Goal: Information Seeking & Learning: Learn about a topic

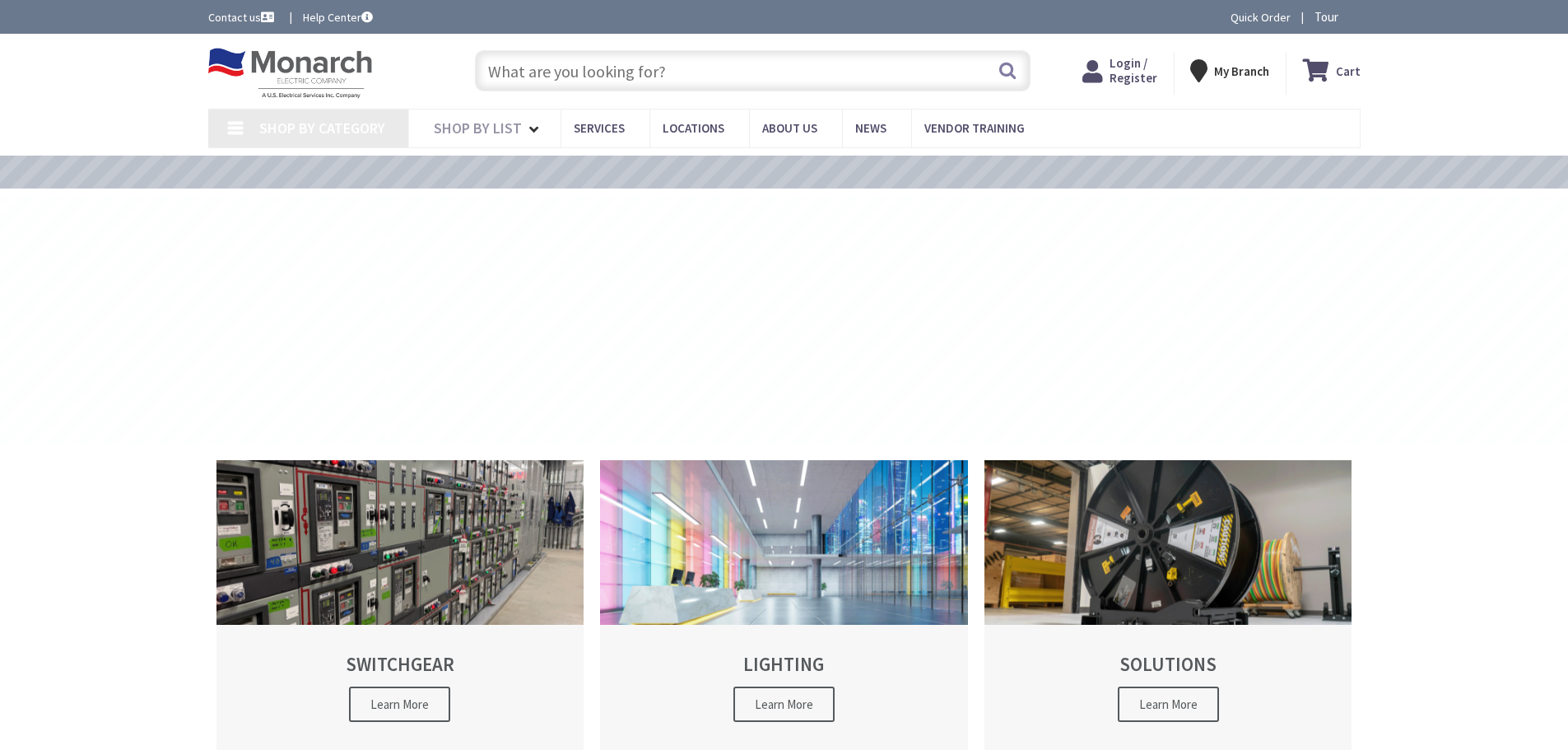
click at [606, 76] on input "text" at bounding box center [752, 70] width 555 height 41
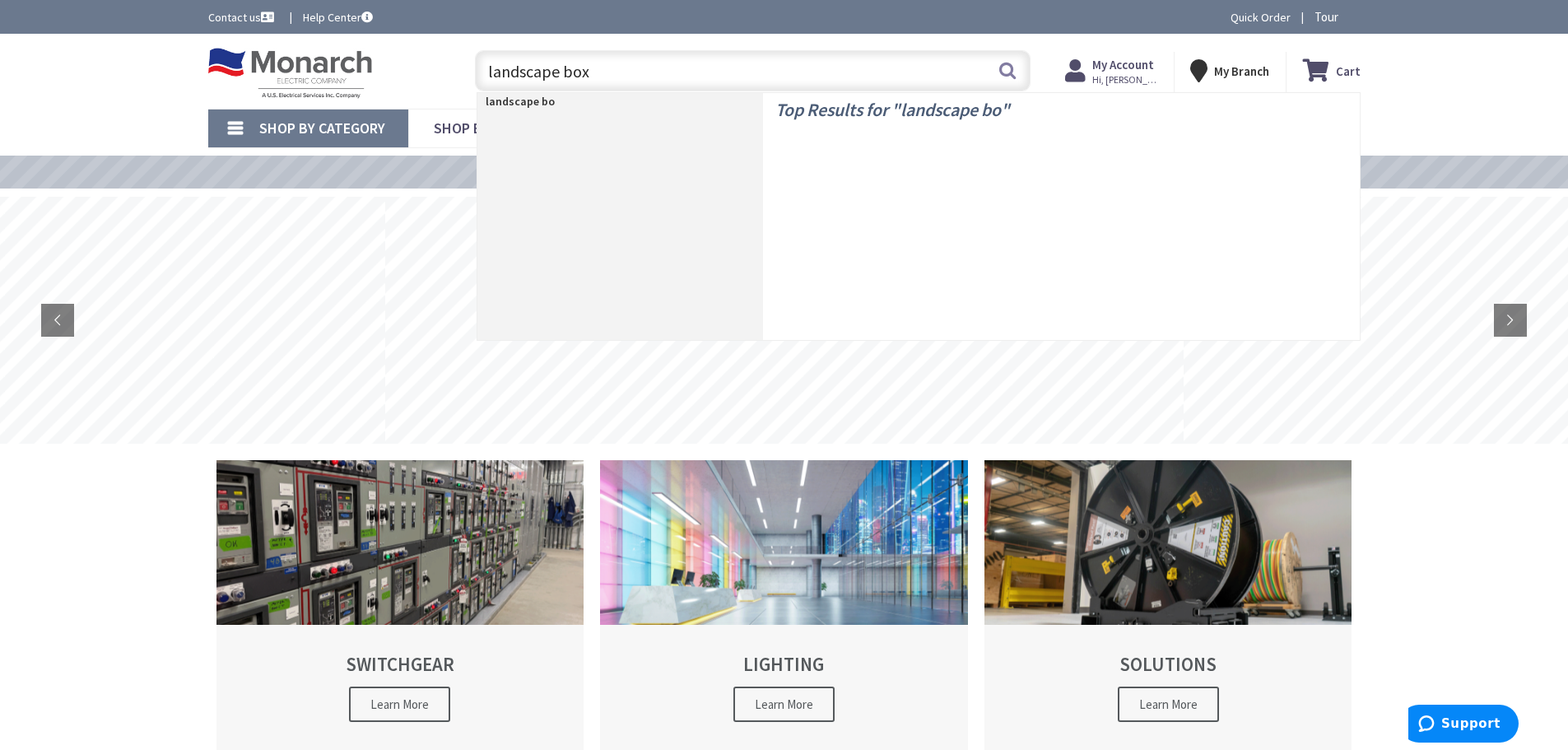
type input "landscape box"
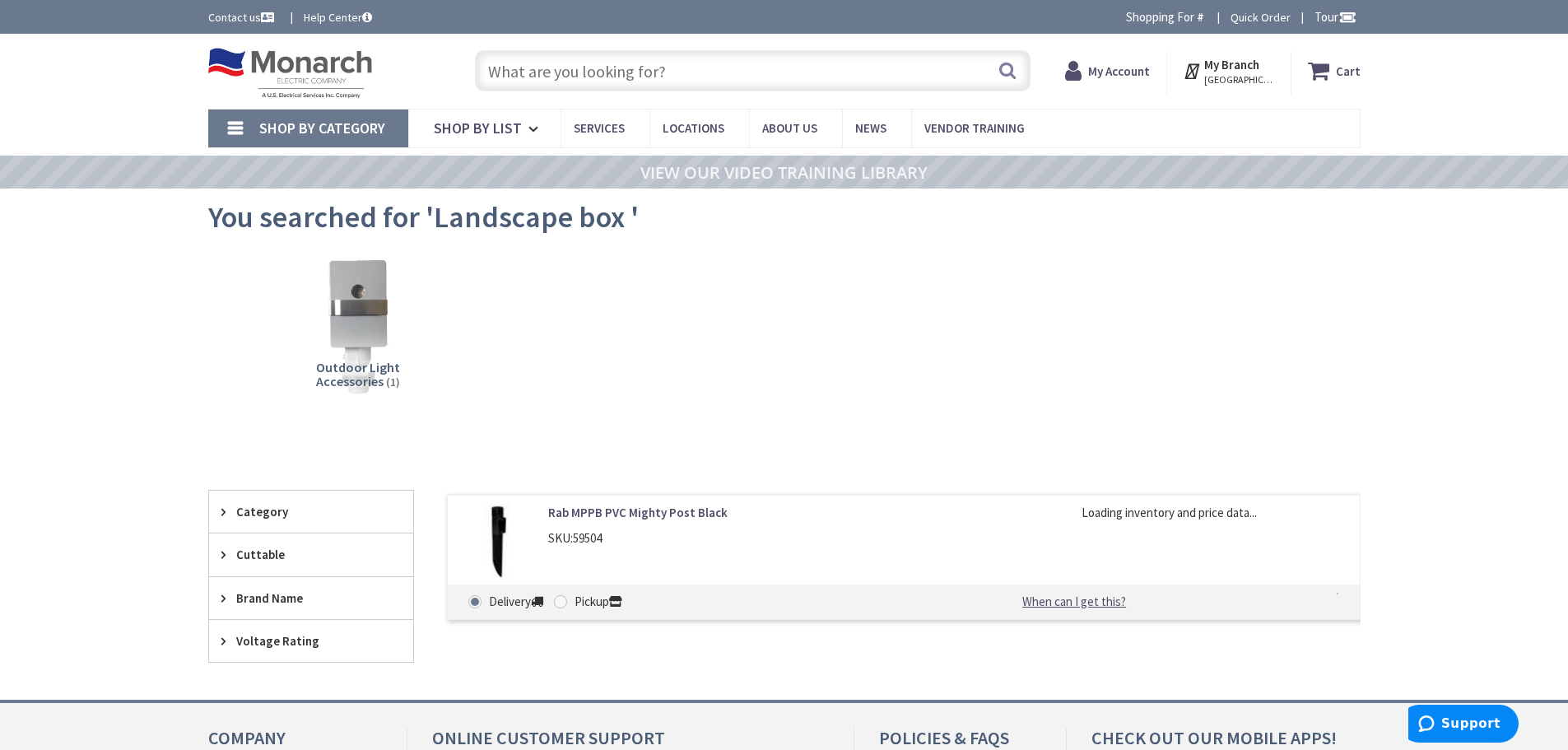
click at [575, 73] on input "text" at bounding box center [752, 70] width 555 height 41
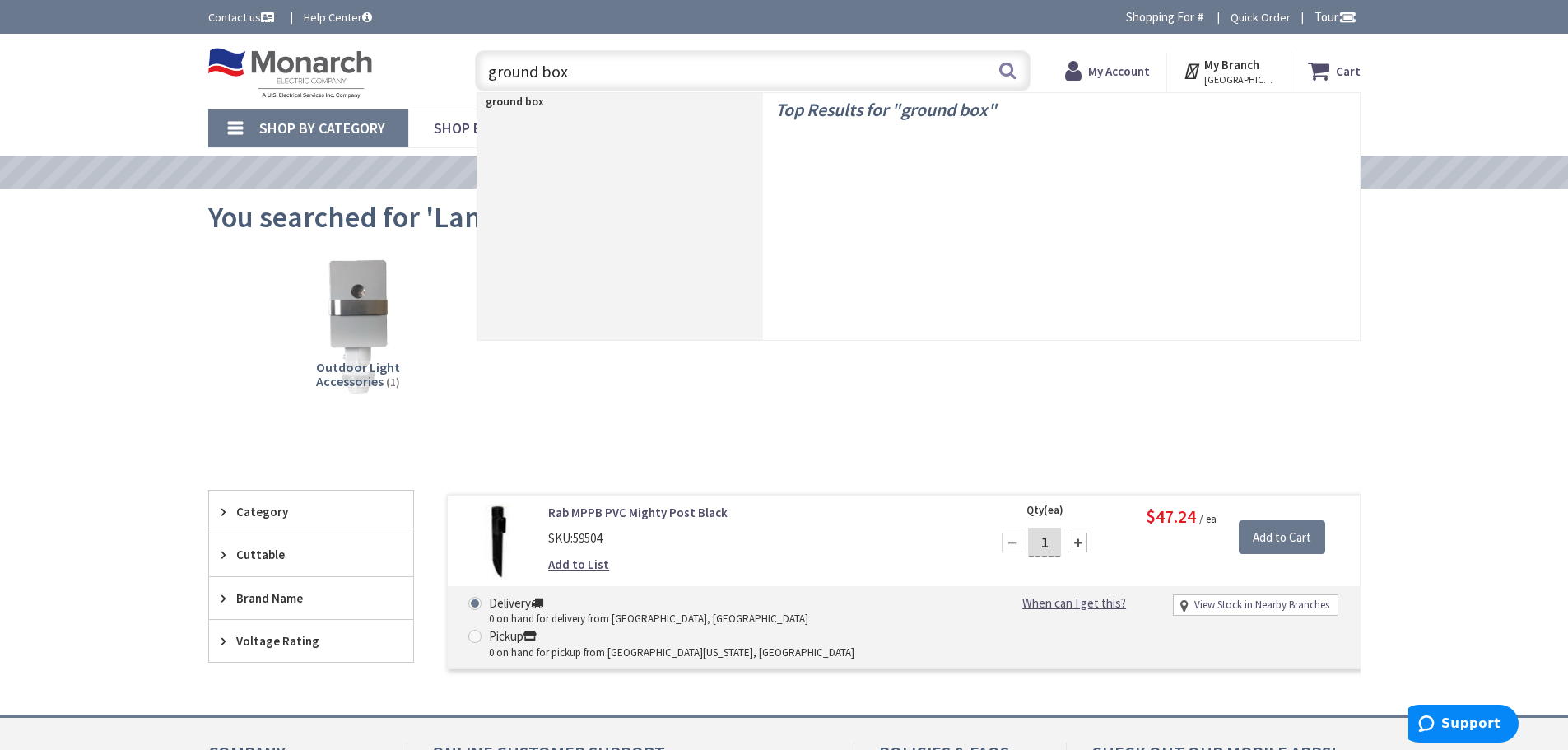
type input "ground box"
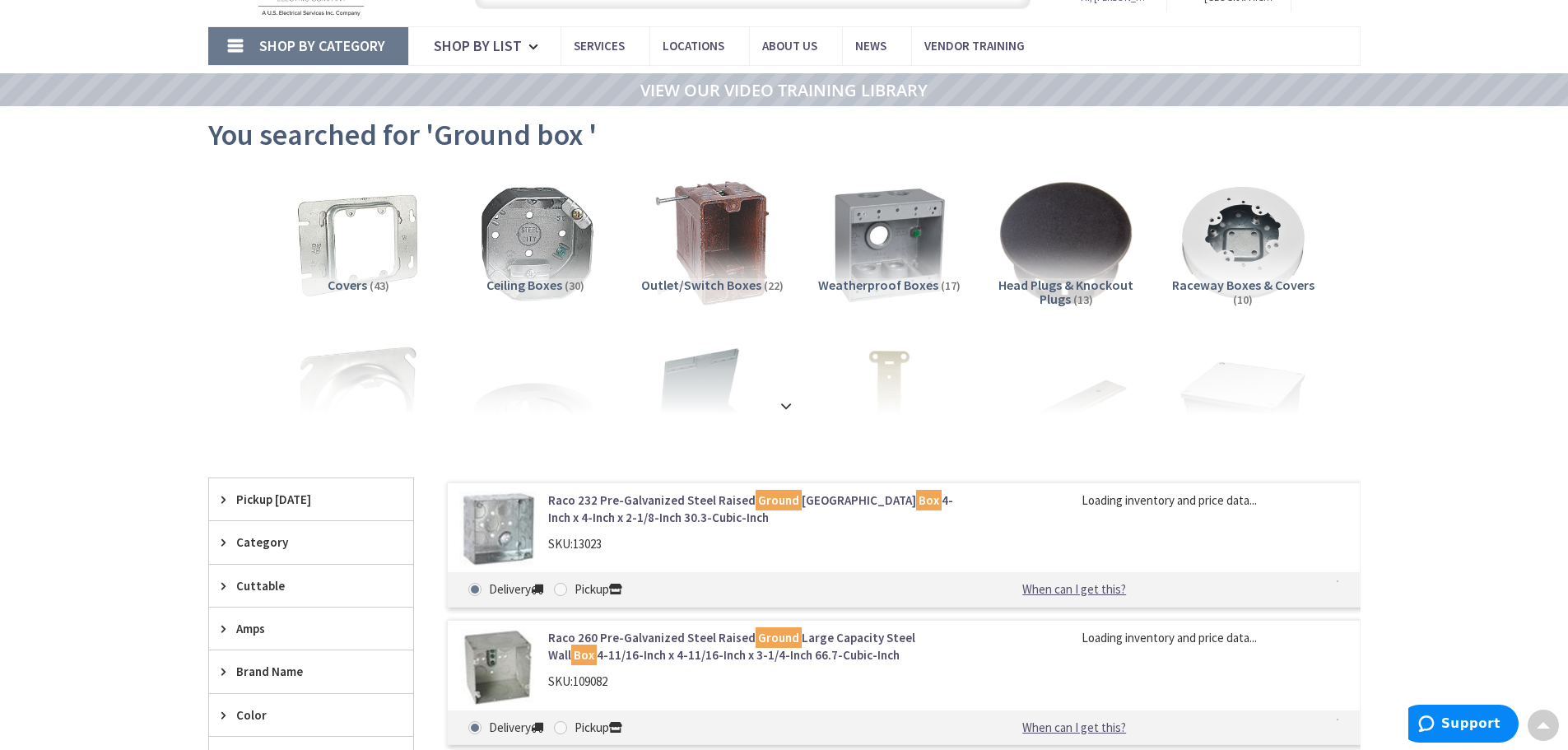
scroll to position [3, 0]
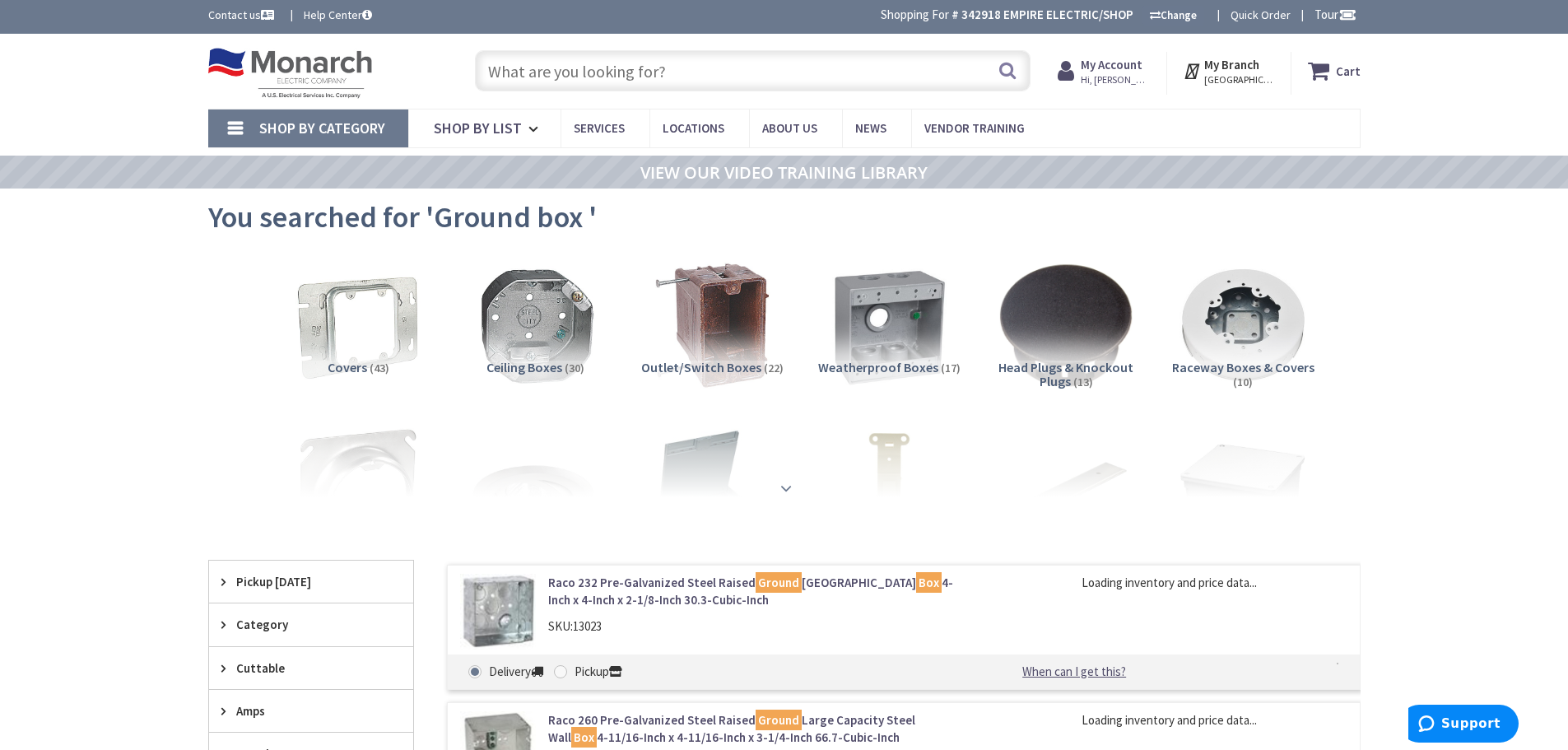
click at [788, 483] on strong at bounding box center [785, 488] width 20 height 18
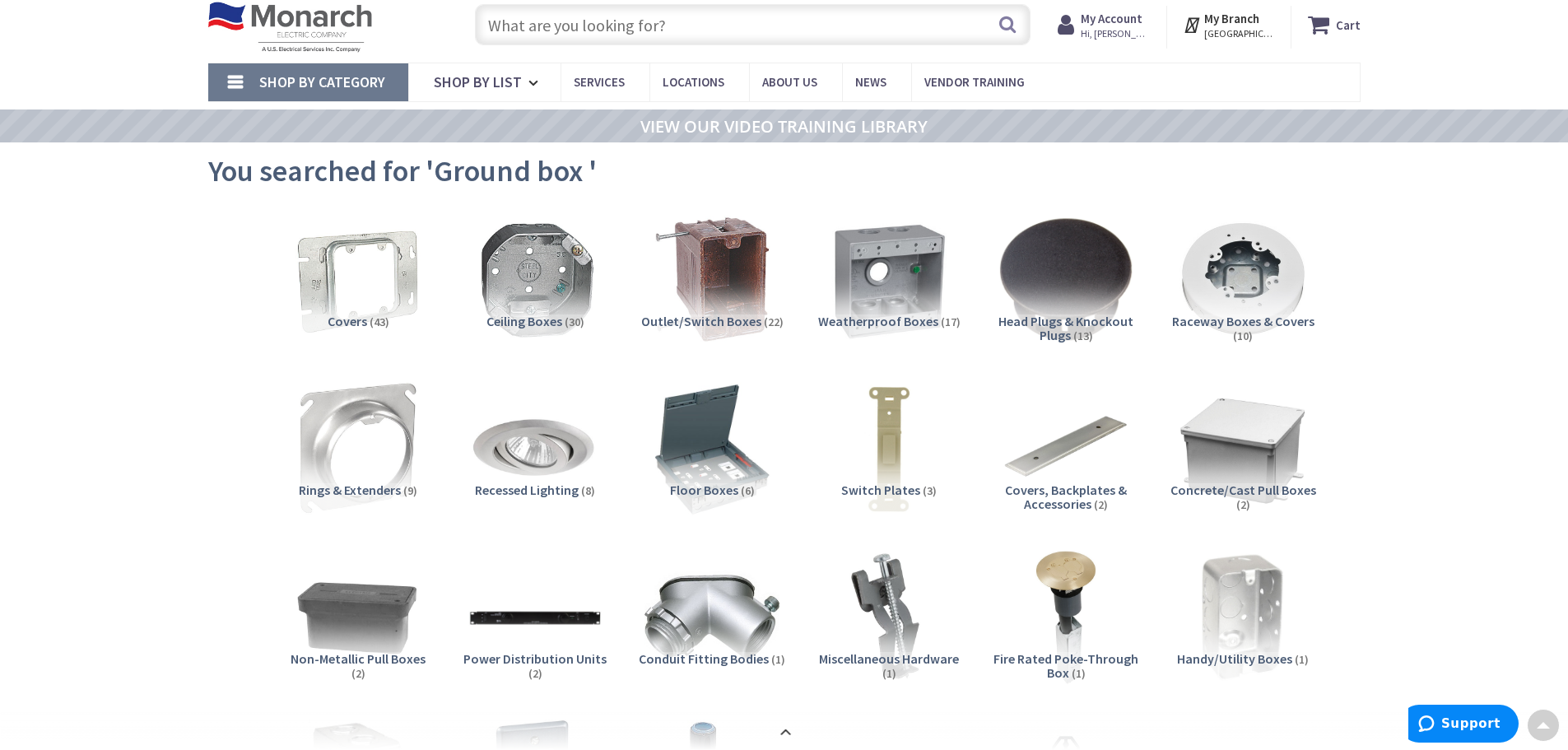
scroll to position [0, 0]
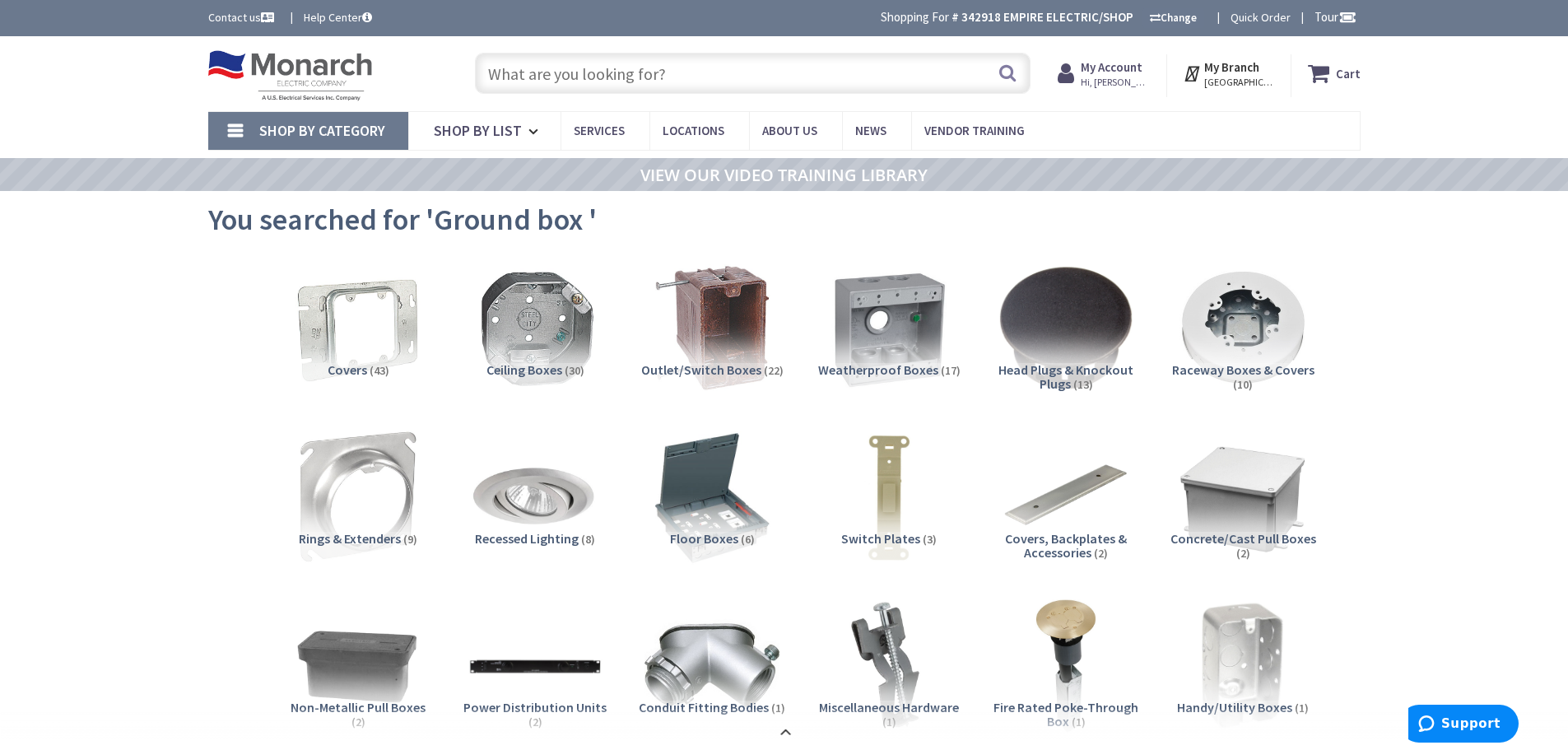
click at [612, 71] on input "text" at bounding box center [752, 73] width 555 height 41
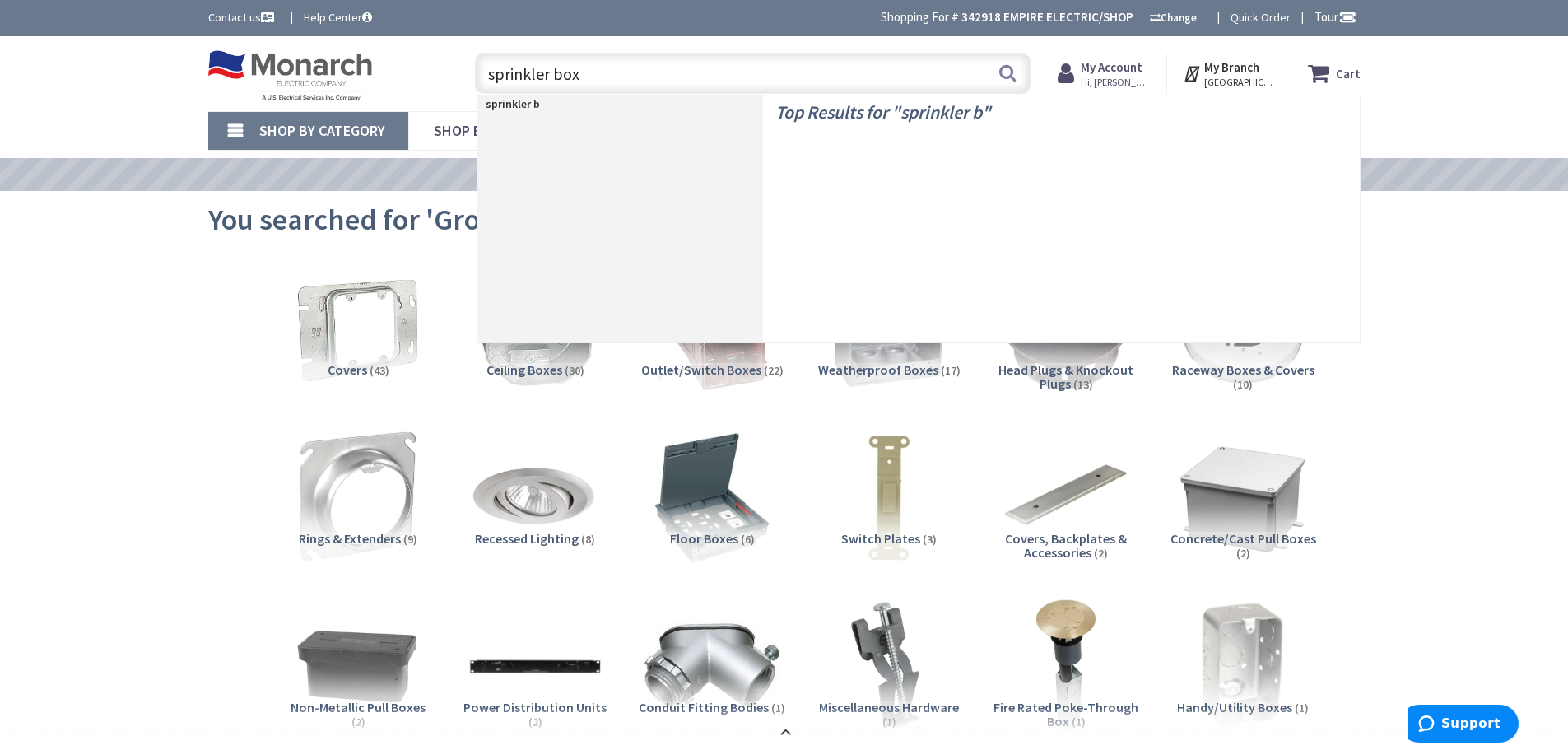
type input "sprinkler box"
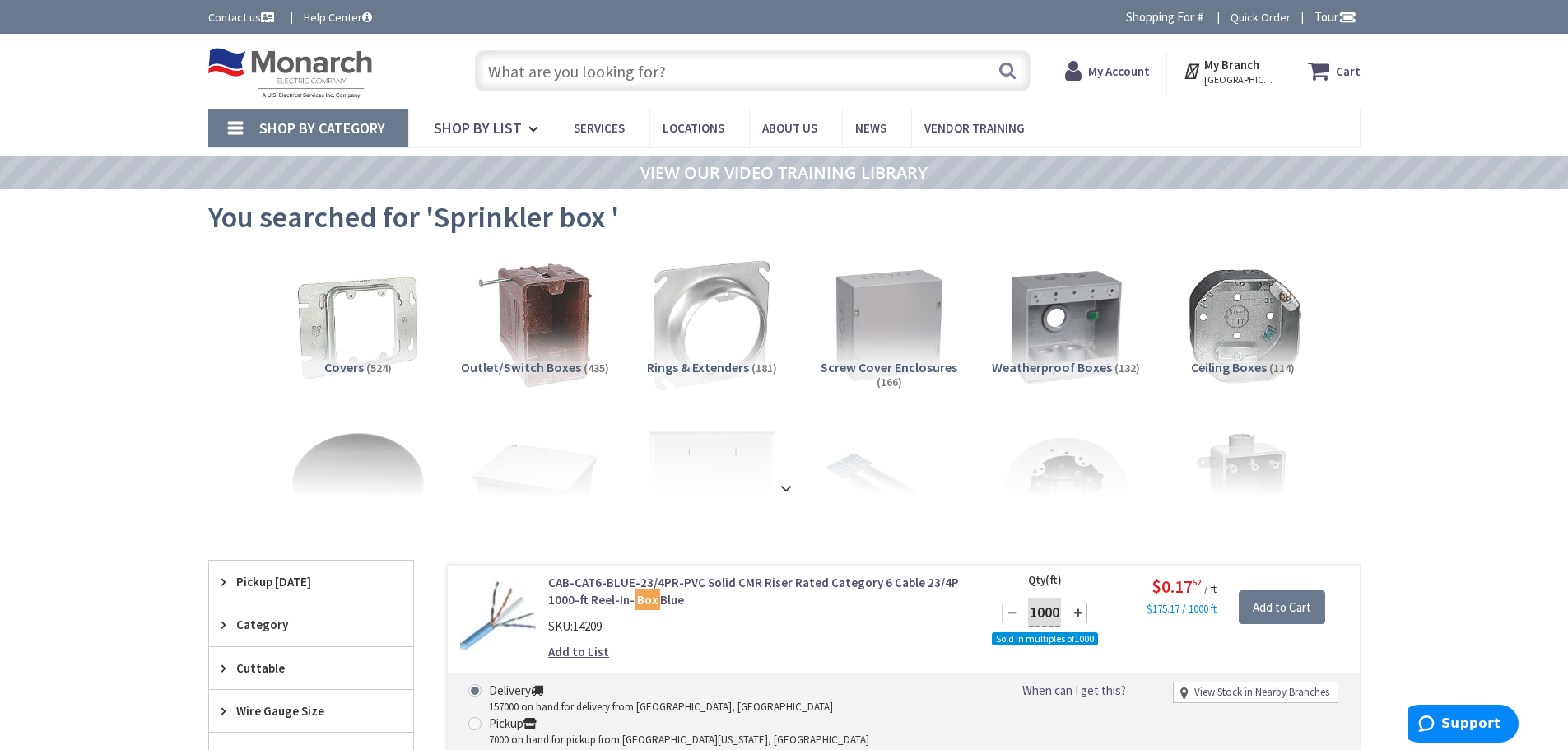
click at [627, 78] on input "text" at bounding box center [752, 70] width 555 height 41
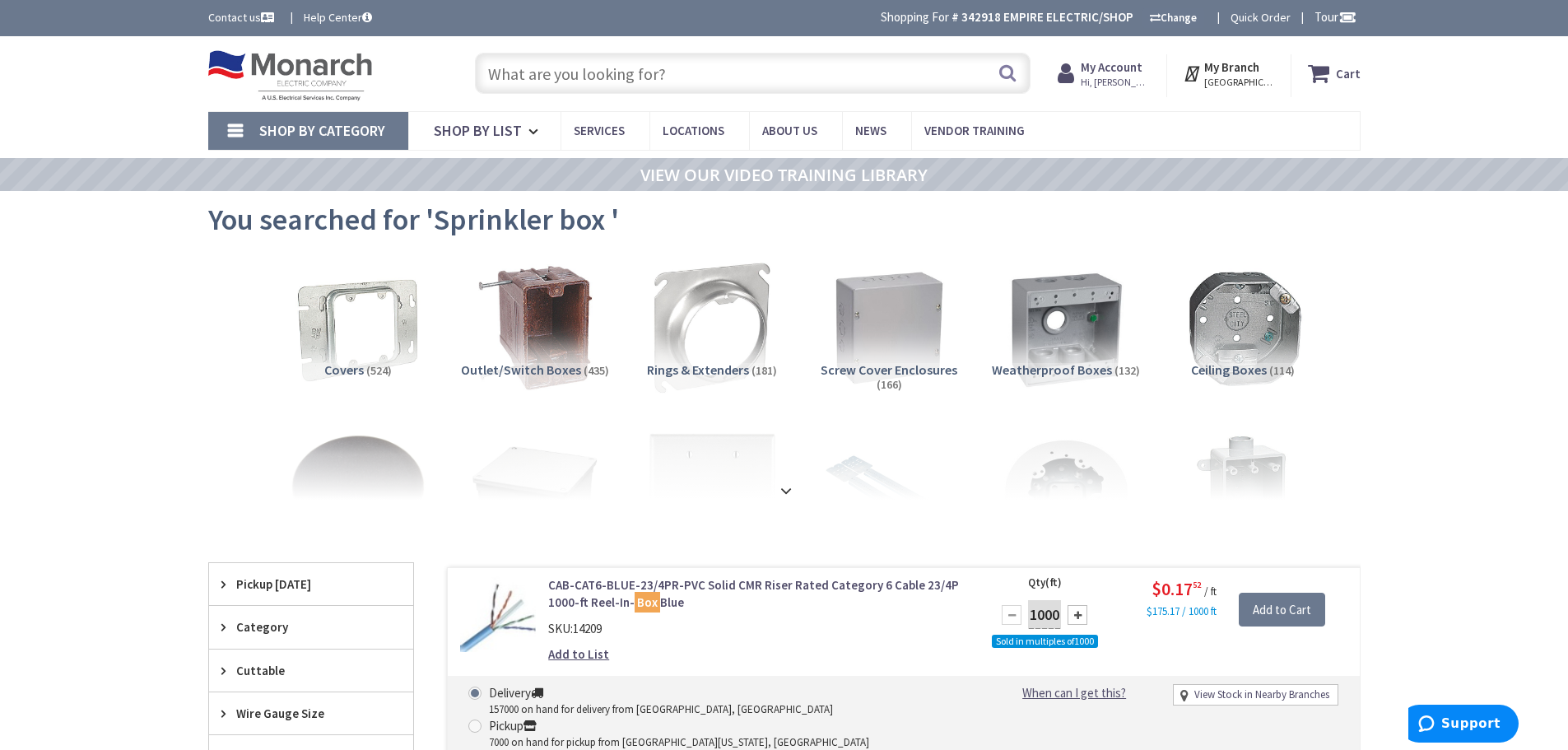
click at [609, 80] on input "text" at bounding box center [752, 73] width 555 height 41
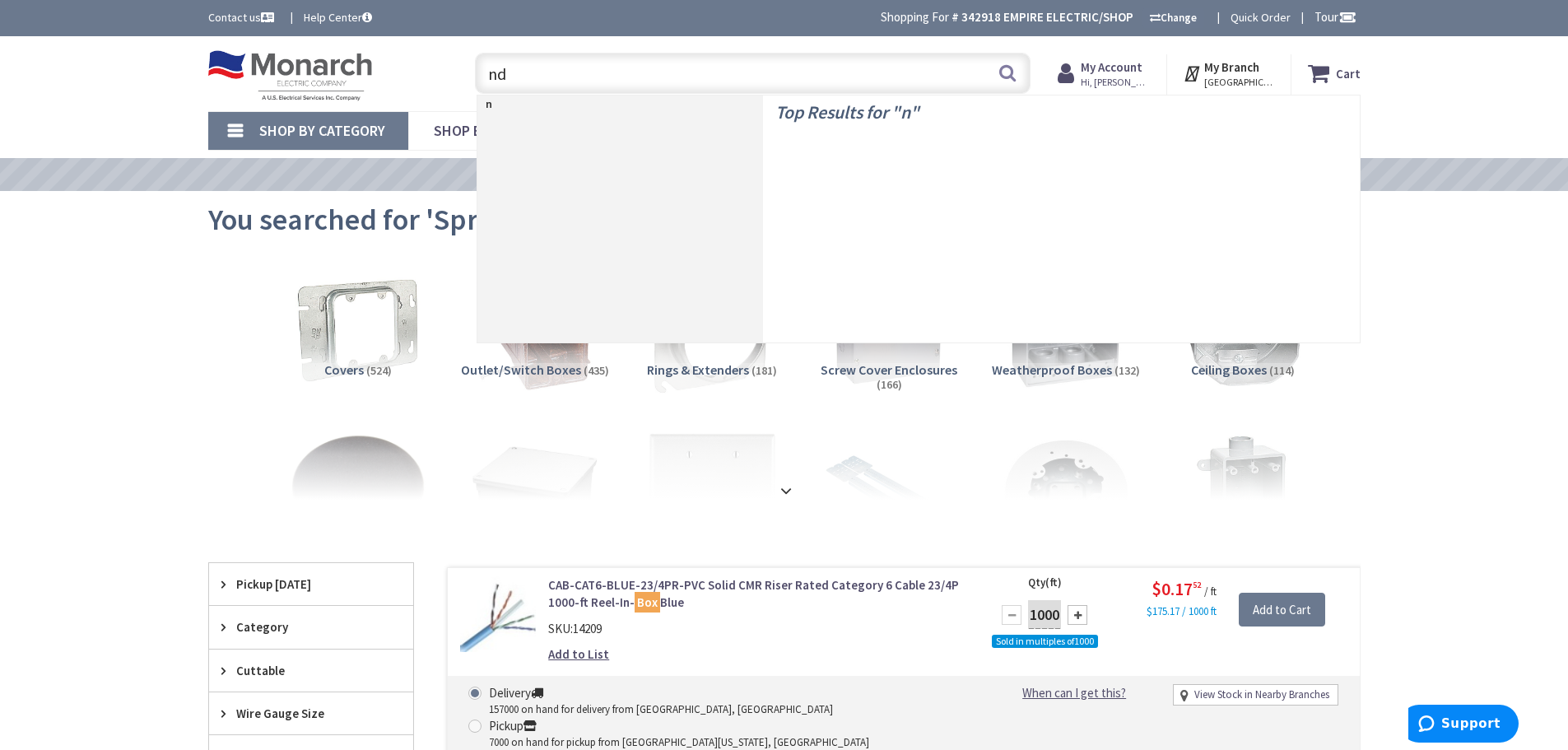
type input "nds"
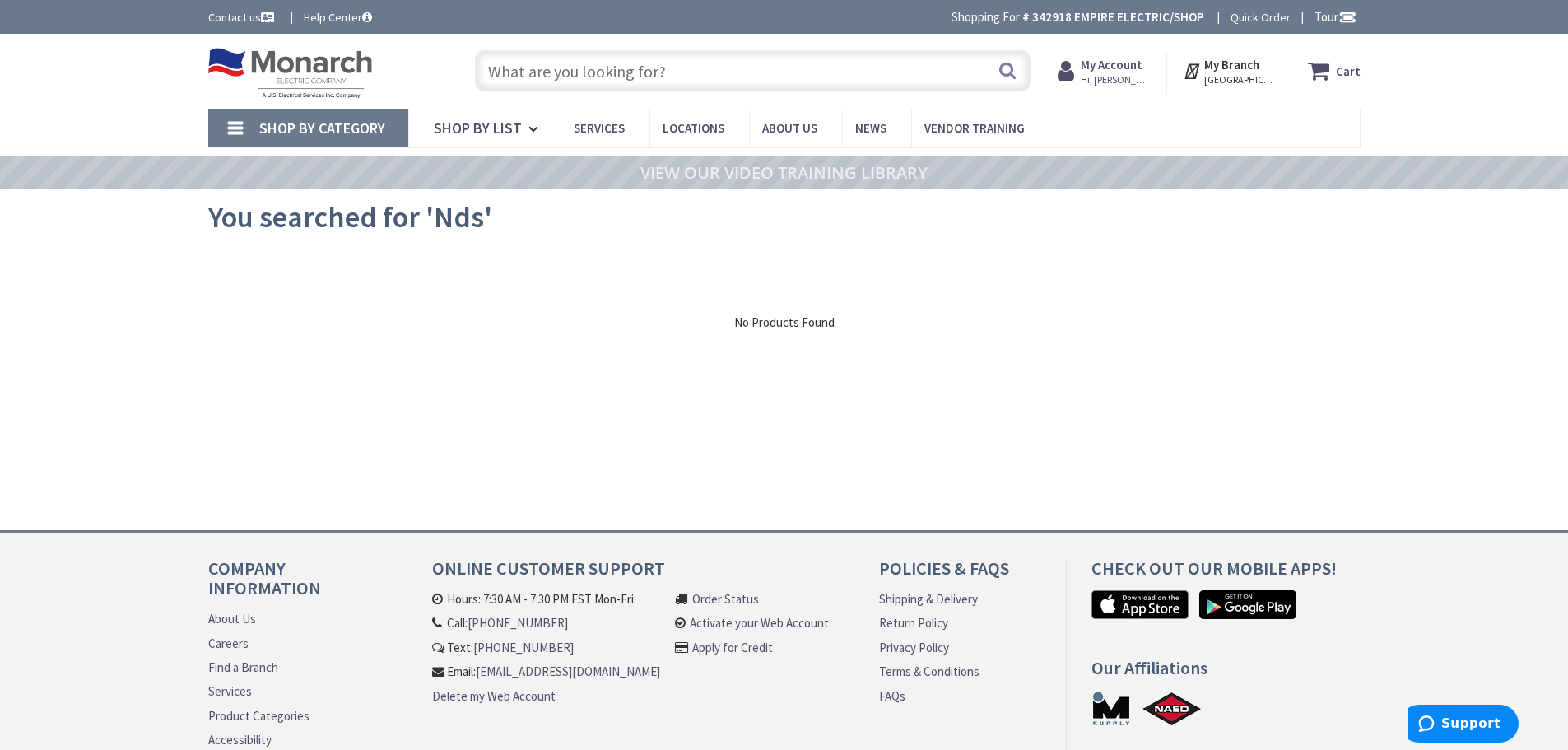
click at [567, 76] on input "text" at bounding box center [752, 70] width 555 height 41
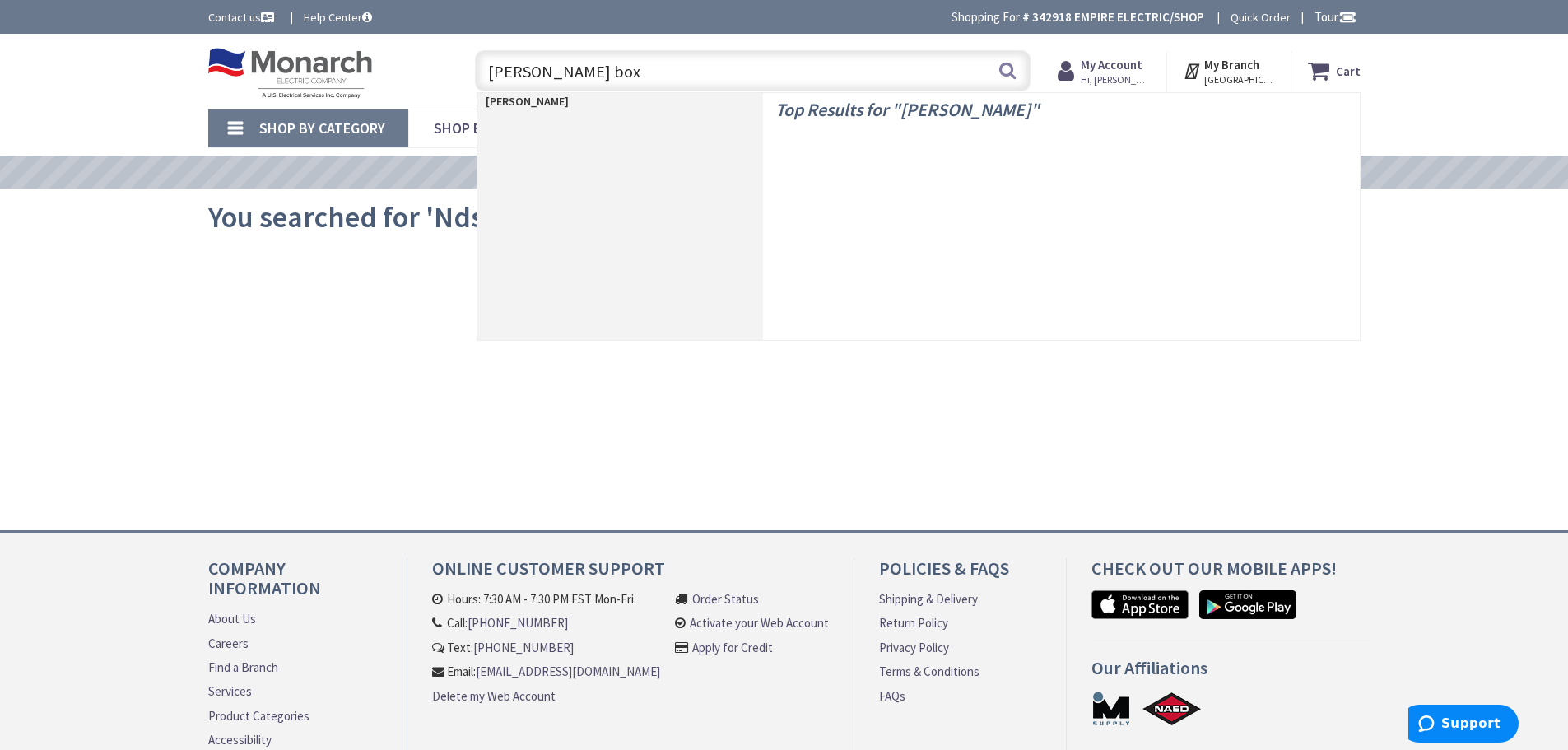
type input "carlon box"
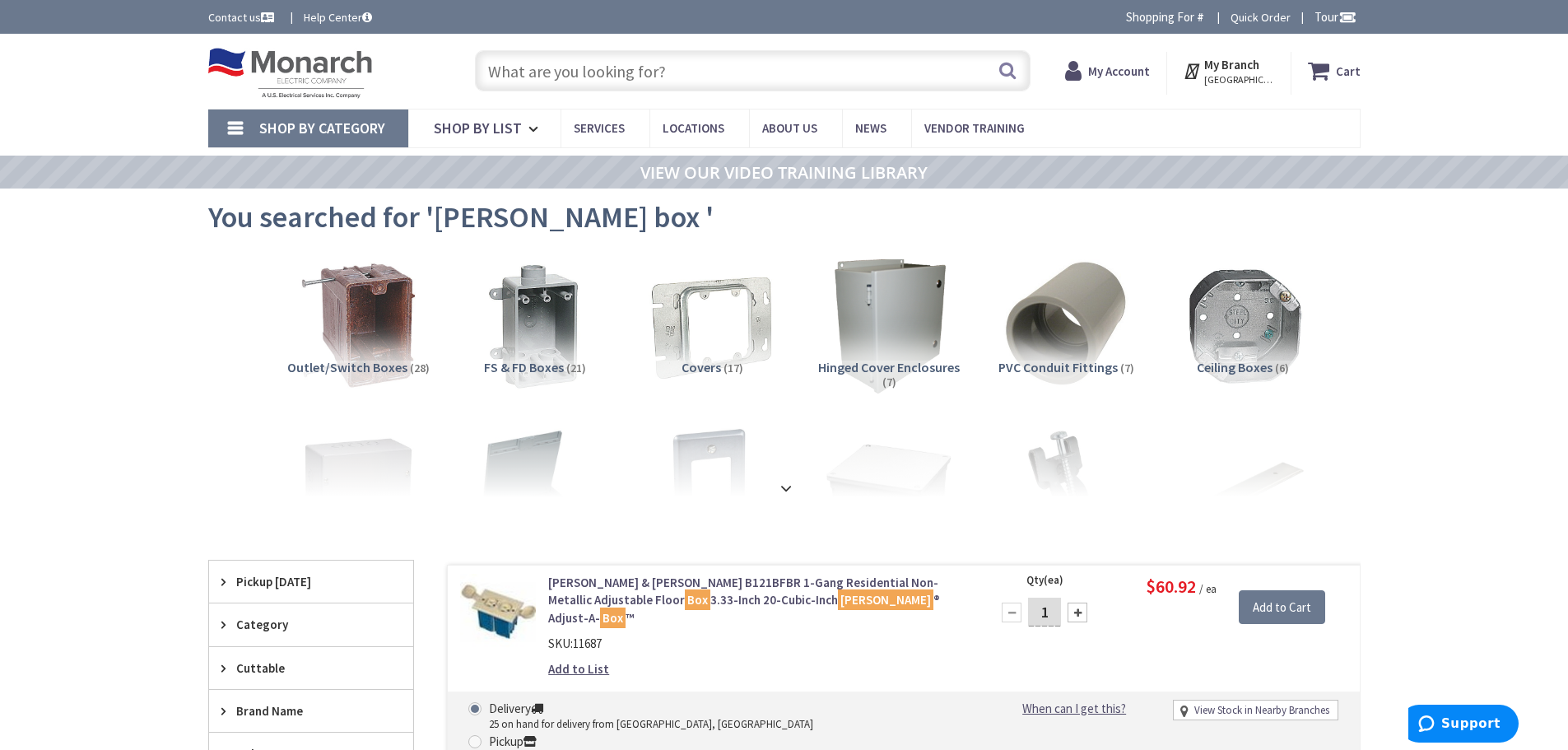
click at [608, 74] on input "text" at bounding box center [752, 70] width 555 height 41
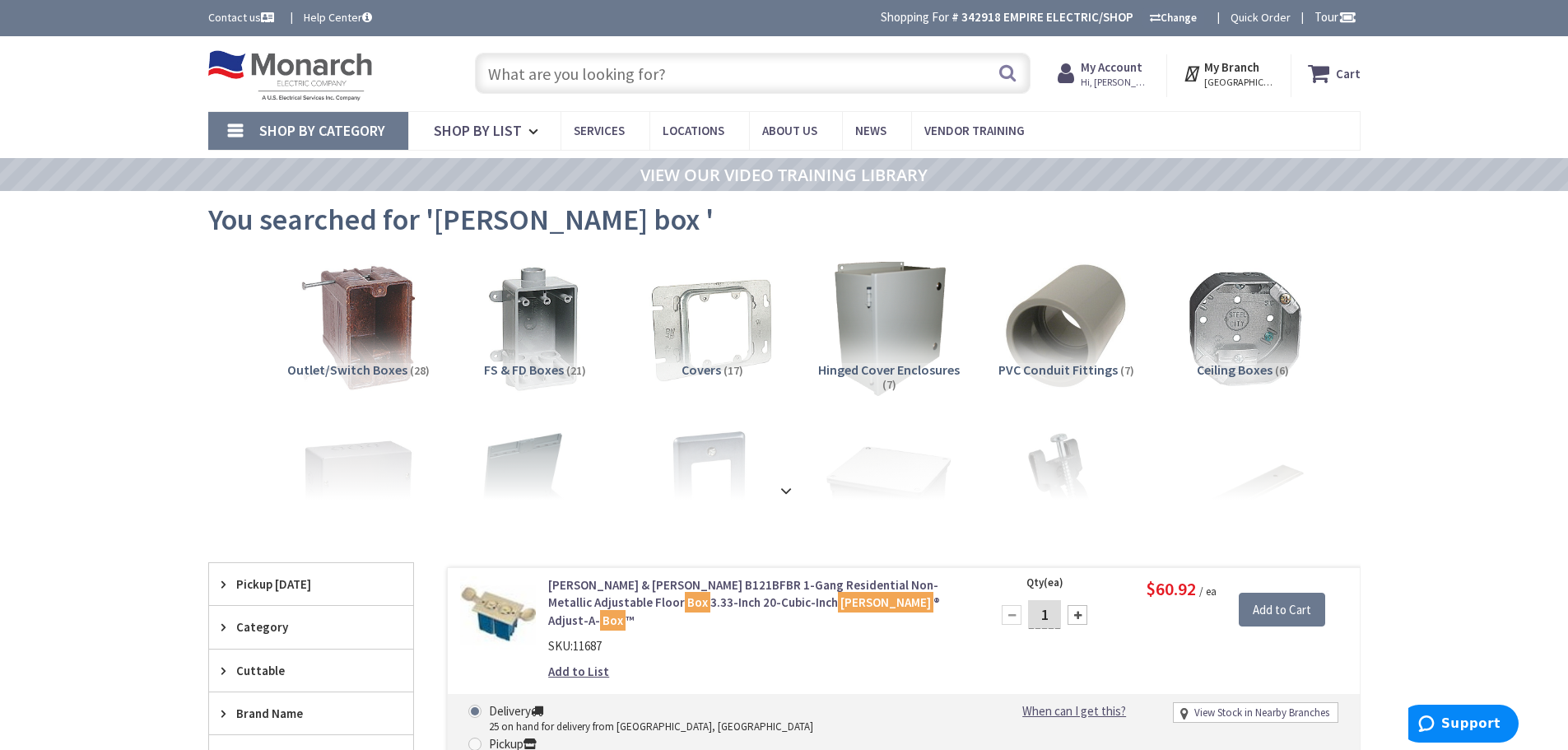
click at [582, 77] on input "text" at bounding box center [752, 73] width 555 height 41
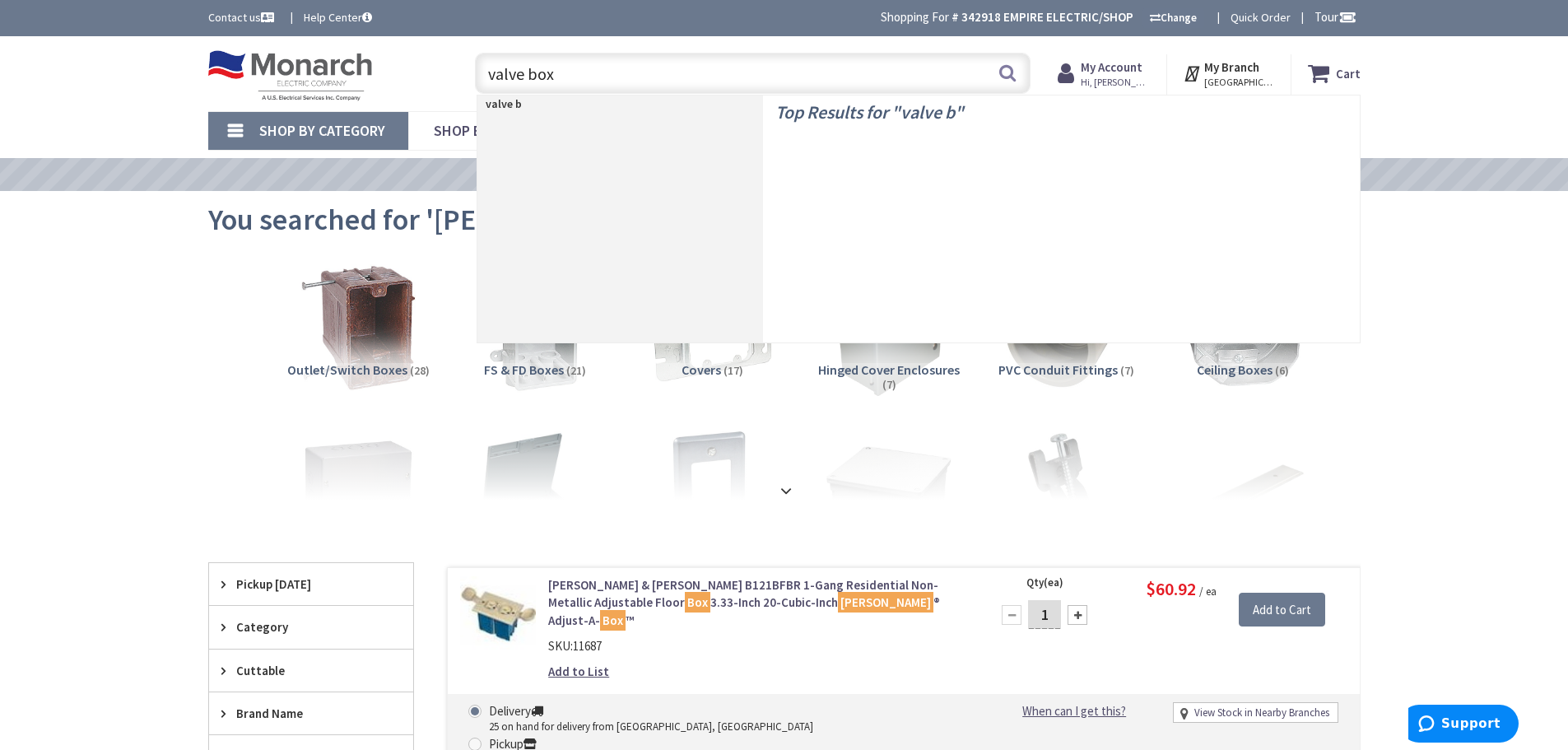
type input "valve box"
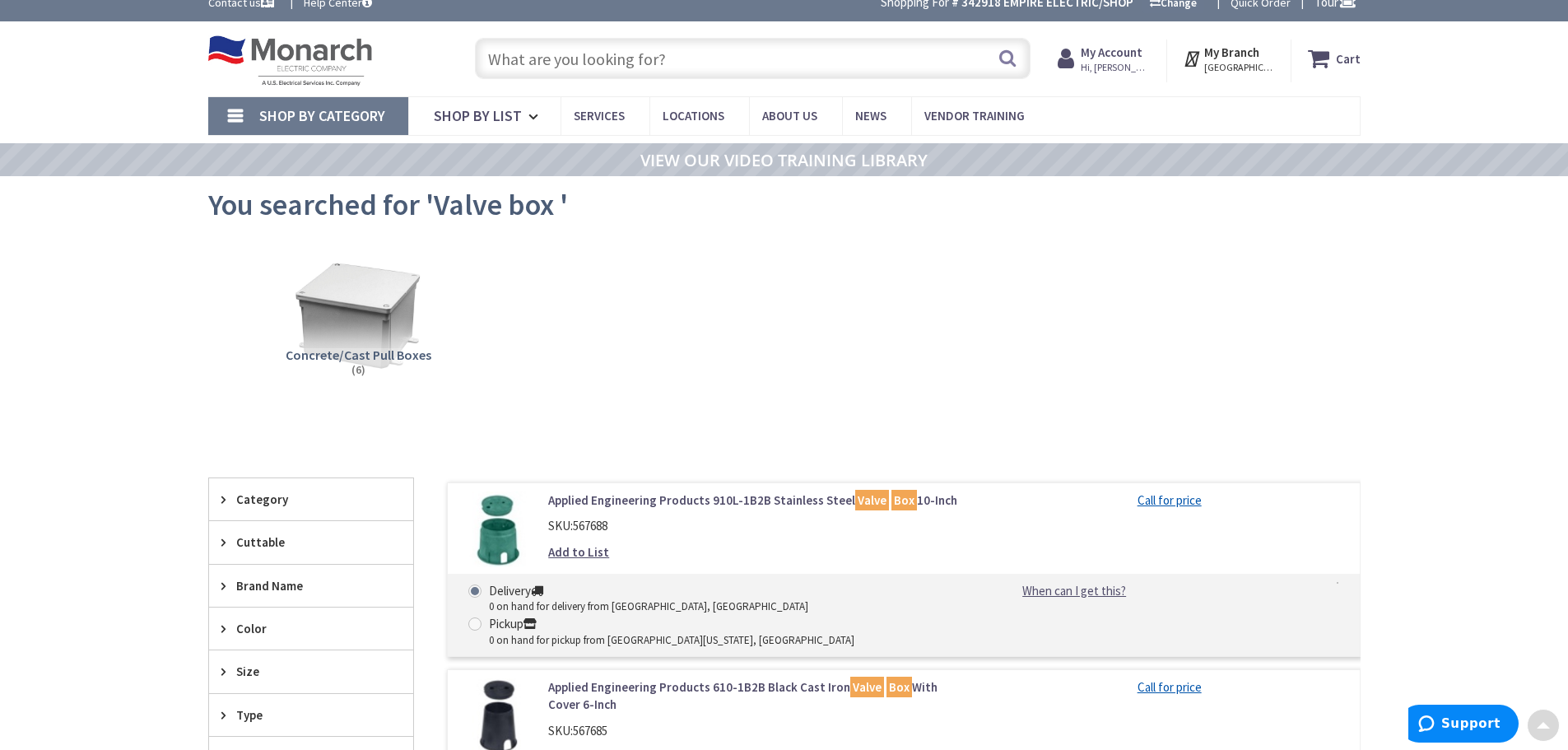
scroll to position [3, 0]
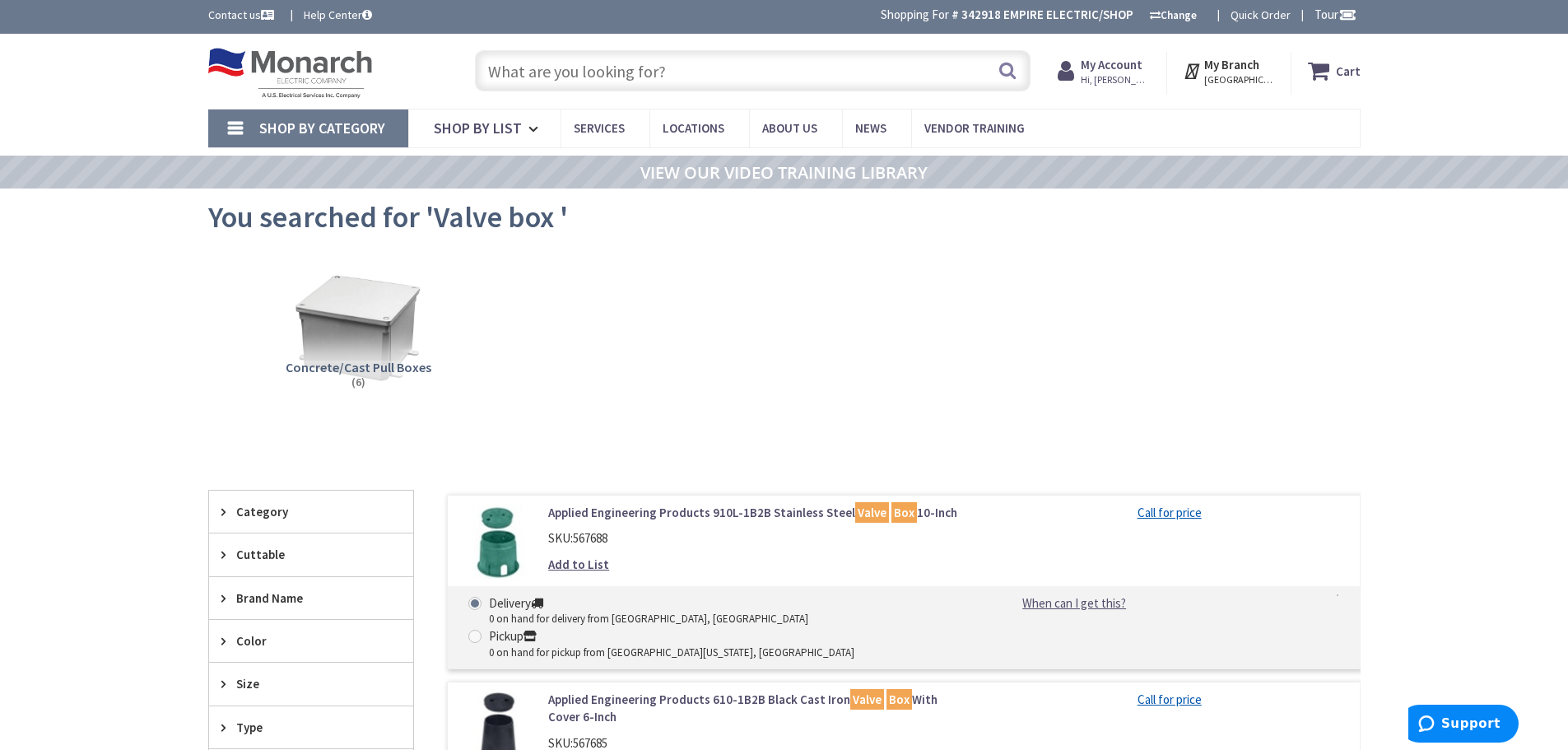
click at [612, 73] on input "text" at bounding box center [752, 70] width 555 height 41
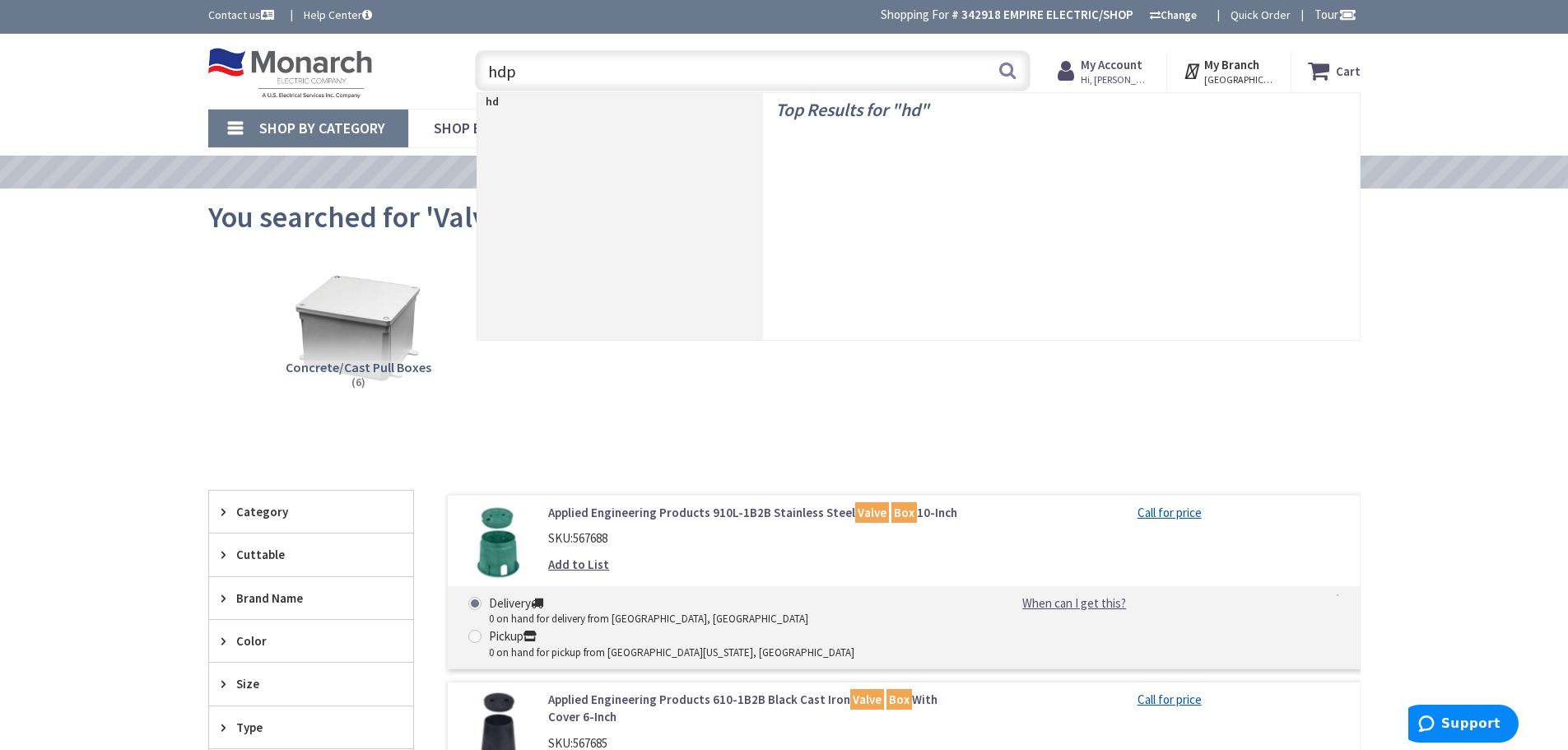
type input "hdpe"
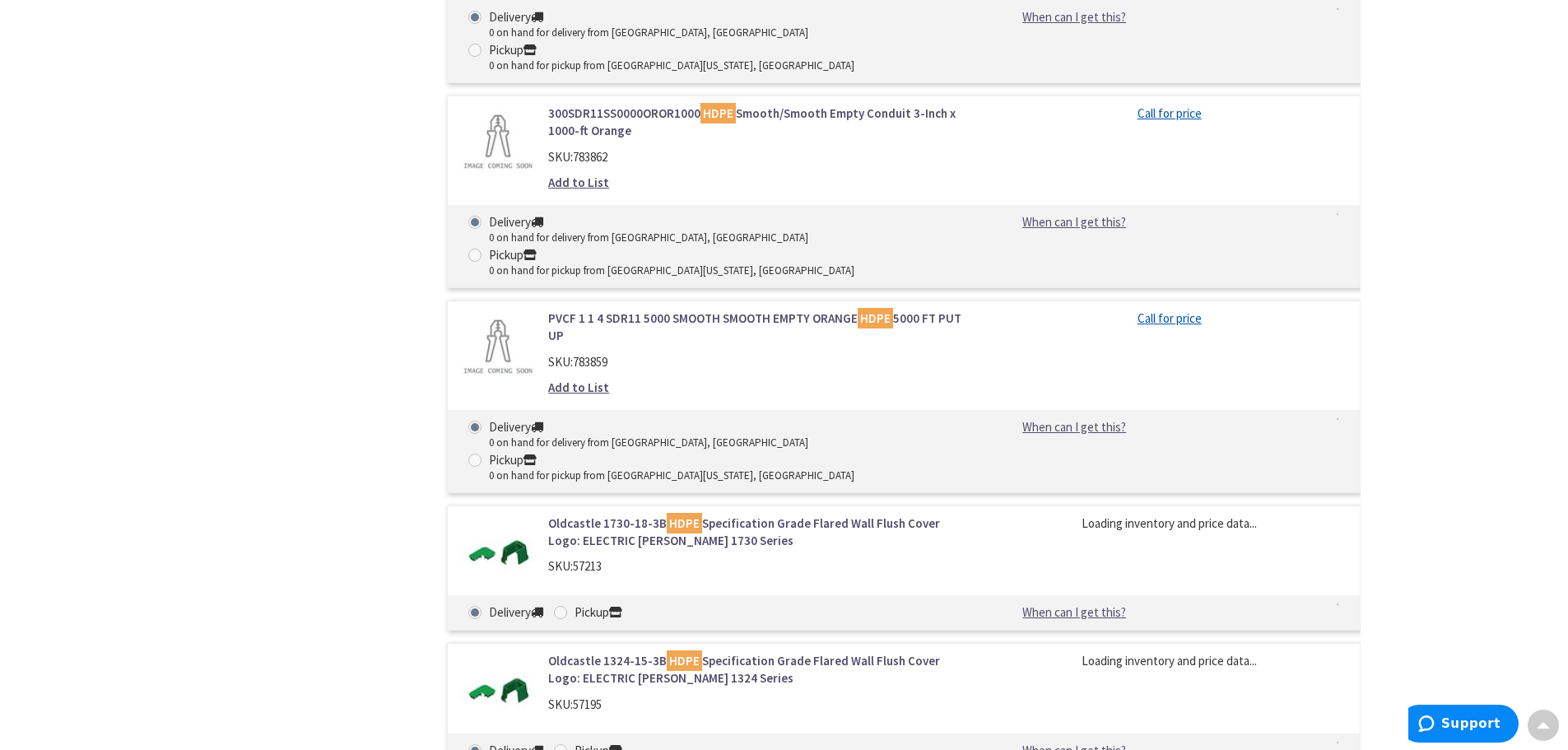
scroll to position [3211, 0]
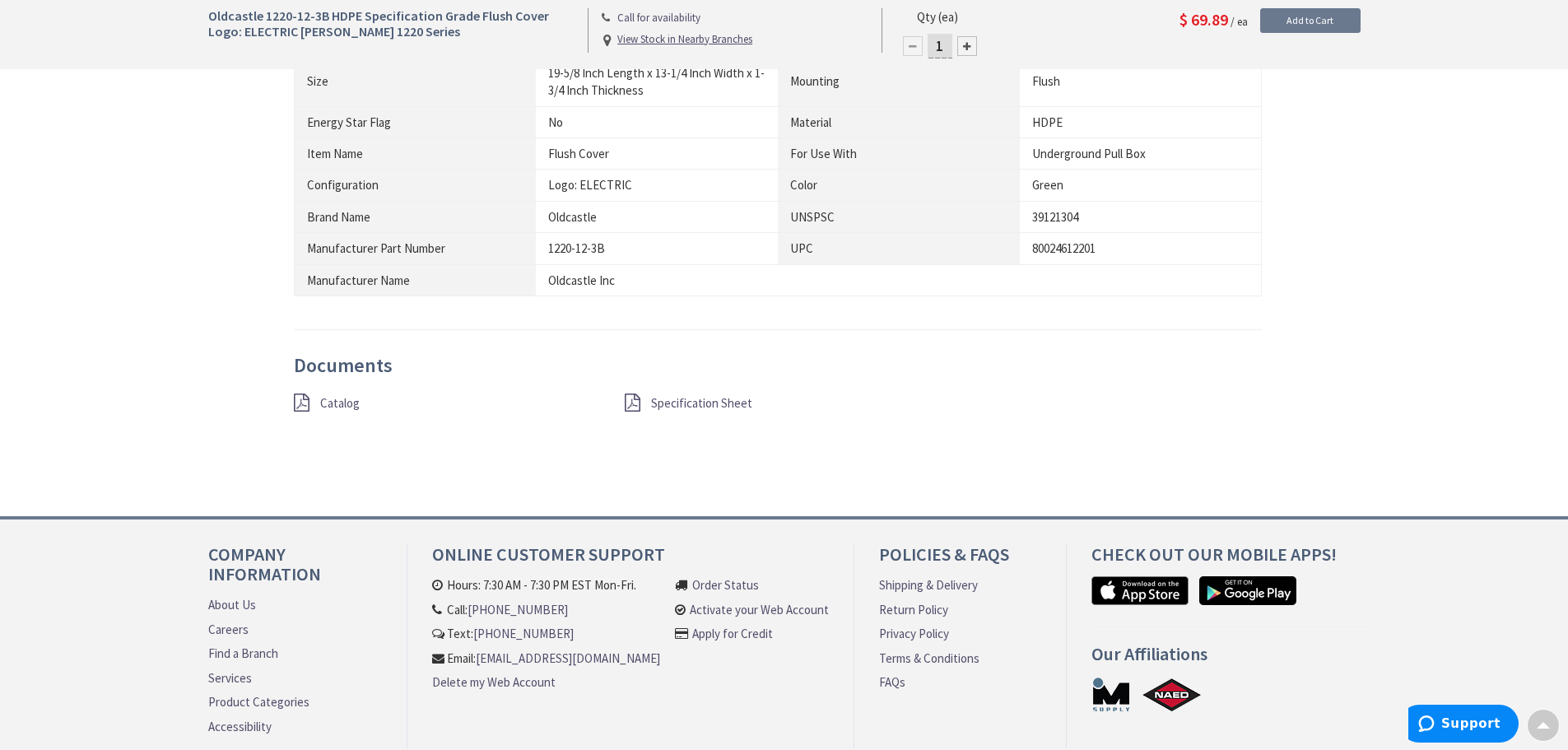
scroll to position [990, 0]
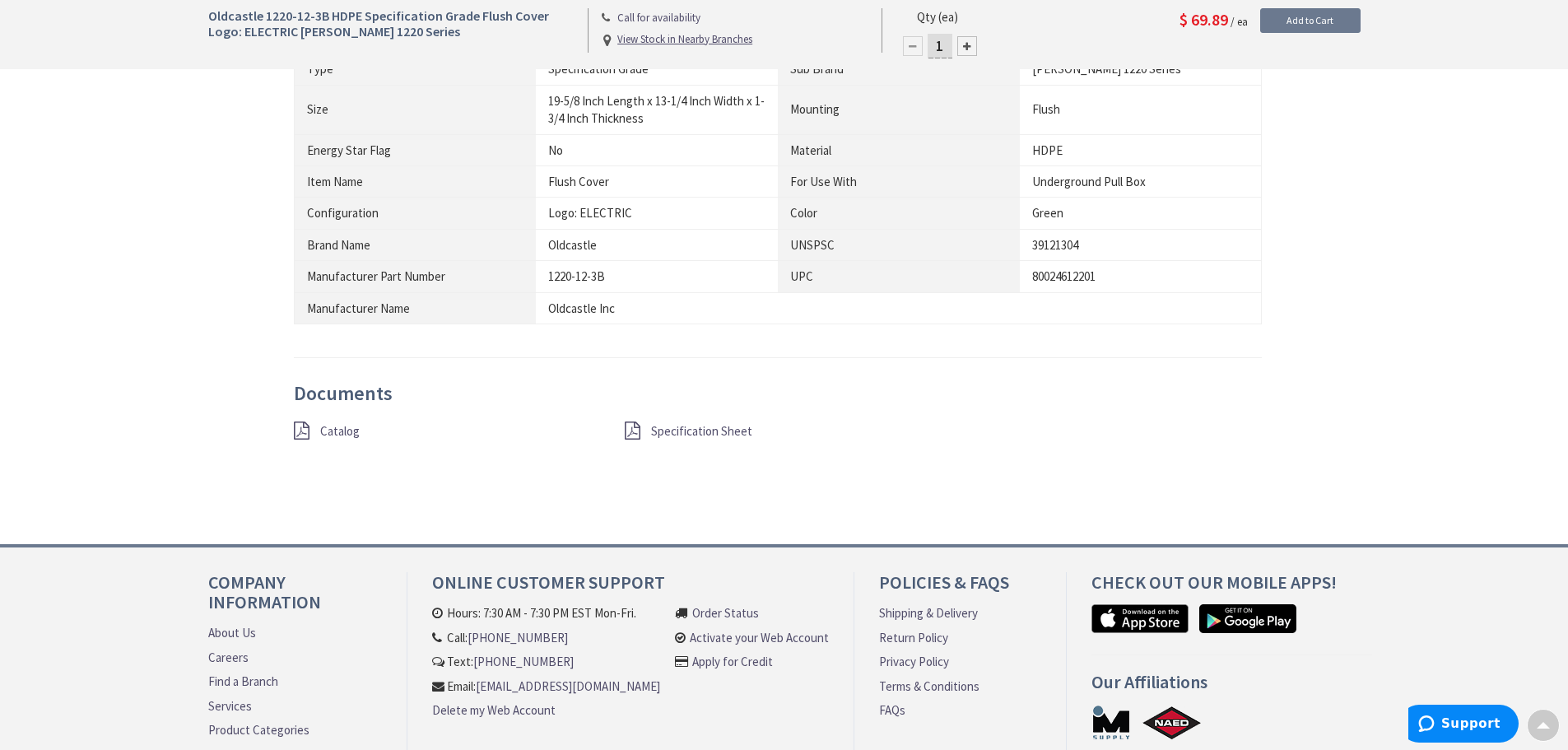
click at [661, 436] on span "Specification Sheet" at bounding box center [701, 431] width 101 height 16
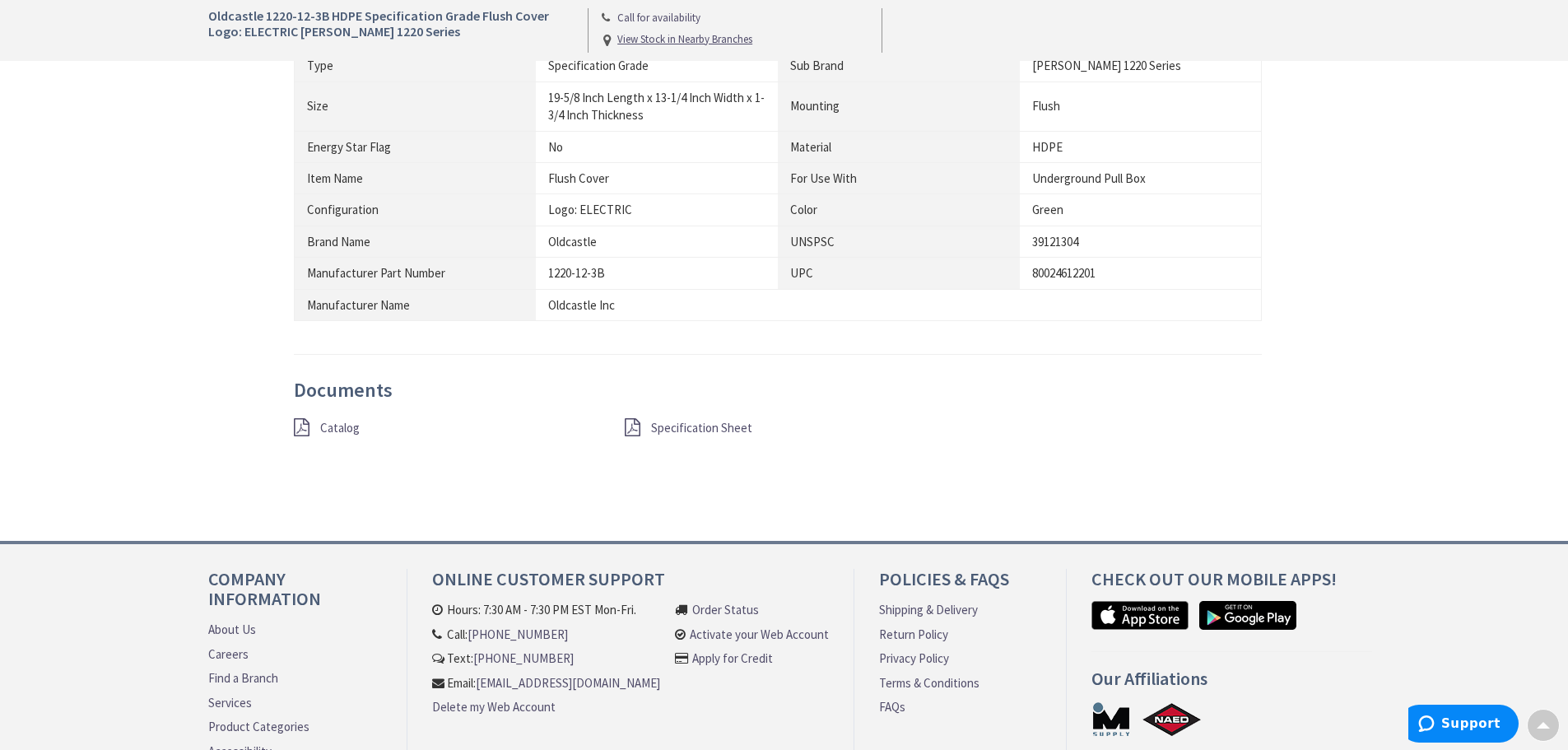
click at [328, 421] on span "Catalog" at bounding box center [340, 428] width 39 height 16
